Goal: Task Accomplishment & Management: Manage account settings

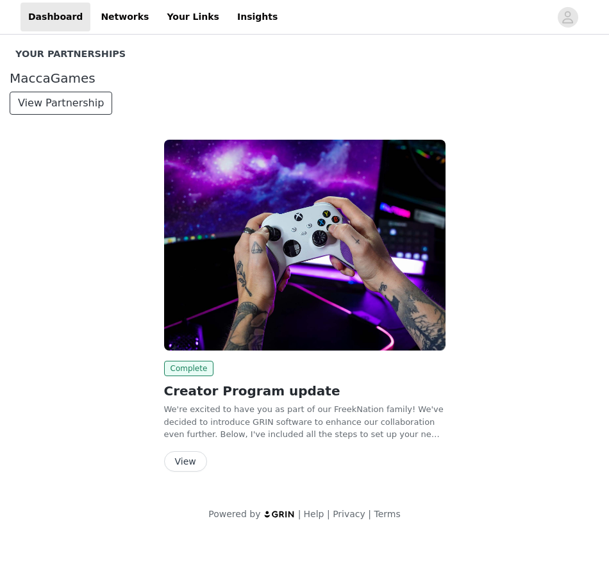
click at [59, 103] on button "View Partnership" at bounding box center [61, 103] width 103 height 23
